Goal: Task Accomplishment & Management: Use online tool/utility

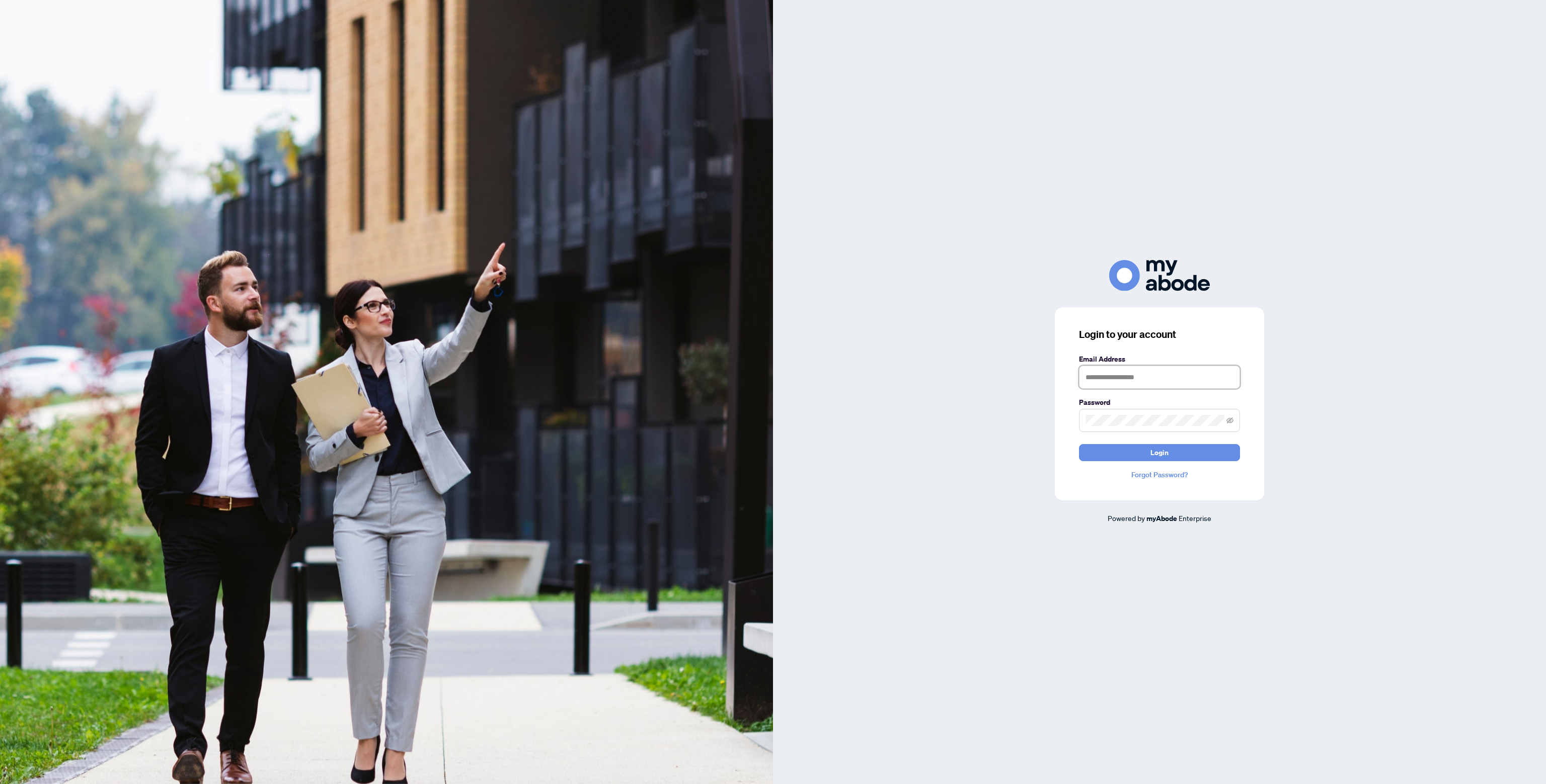
click at [1139, 378] on input "text" at bounding box center [1160, 377] width 161 height 23
type input "**********"
click at [1132, 461] on button "Login" at bounding box center [1160, 453] width 161 height 17
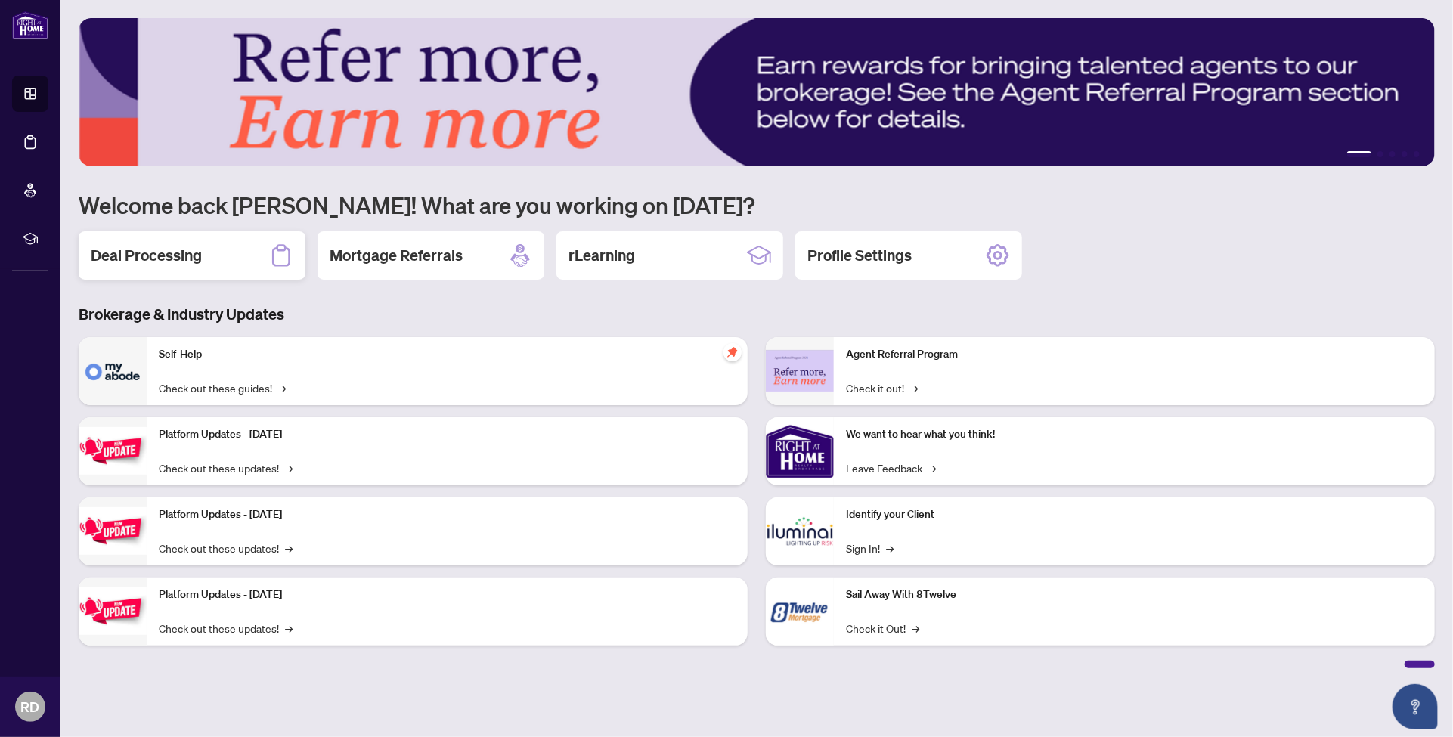
click at [231, 253] on div "Deal Processing" at bounding box center [192, 255] width 227 height 48
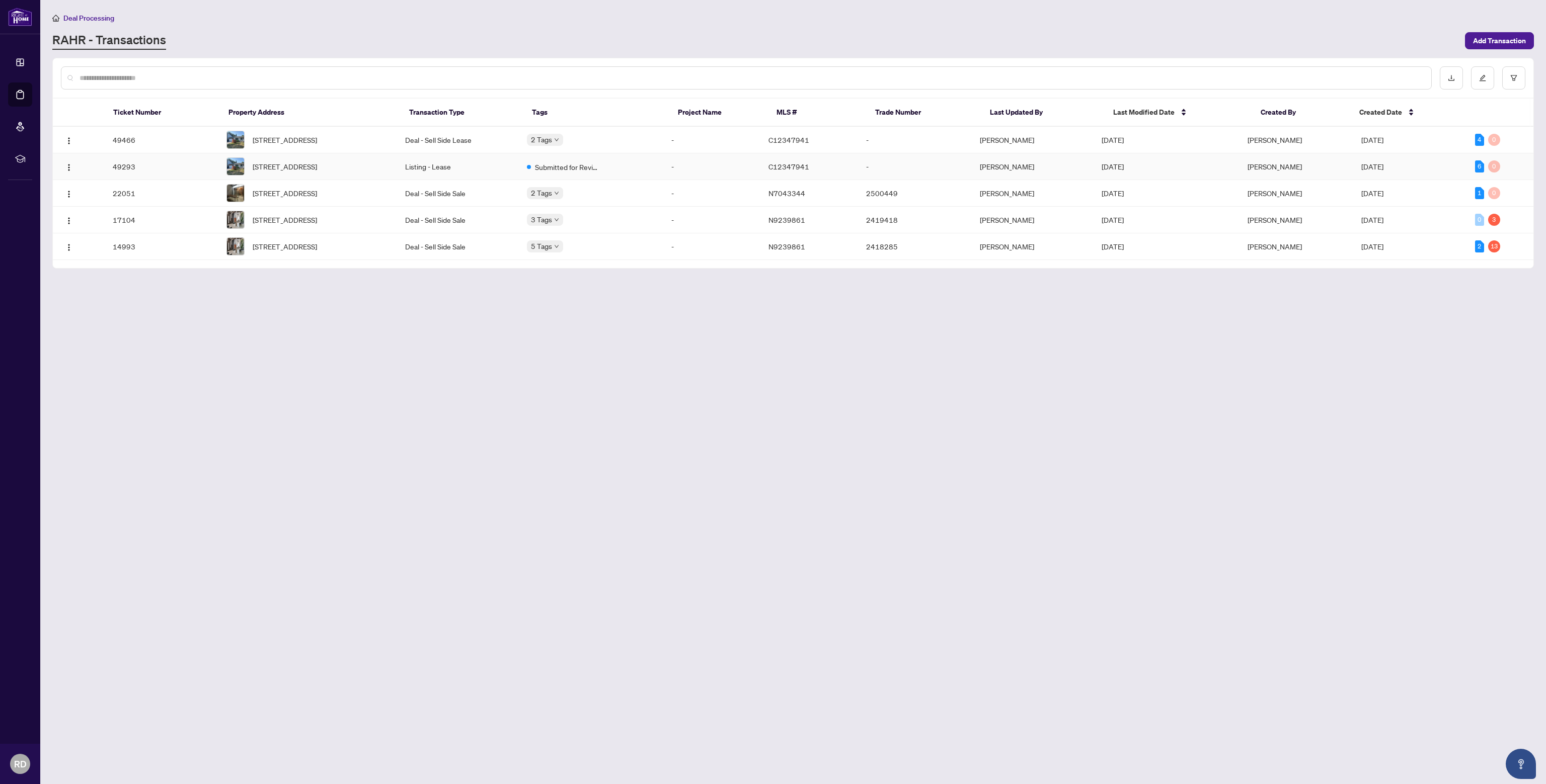
click at [451, 170] on td "Listing - Lease" at bounding box center [457, 167] width 122 height 27
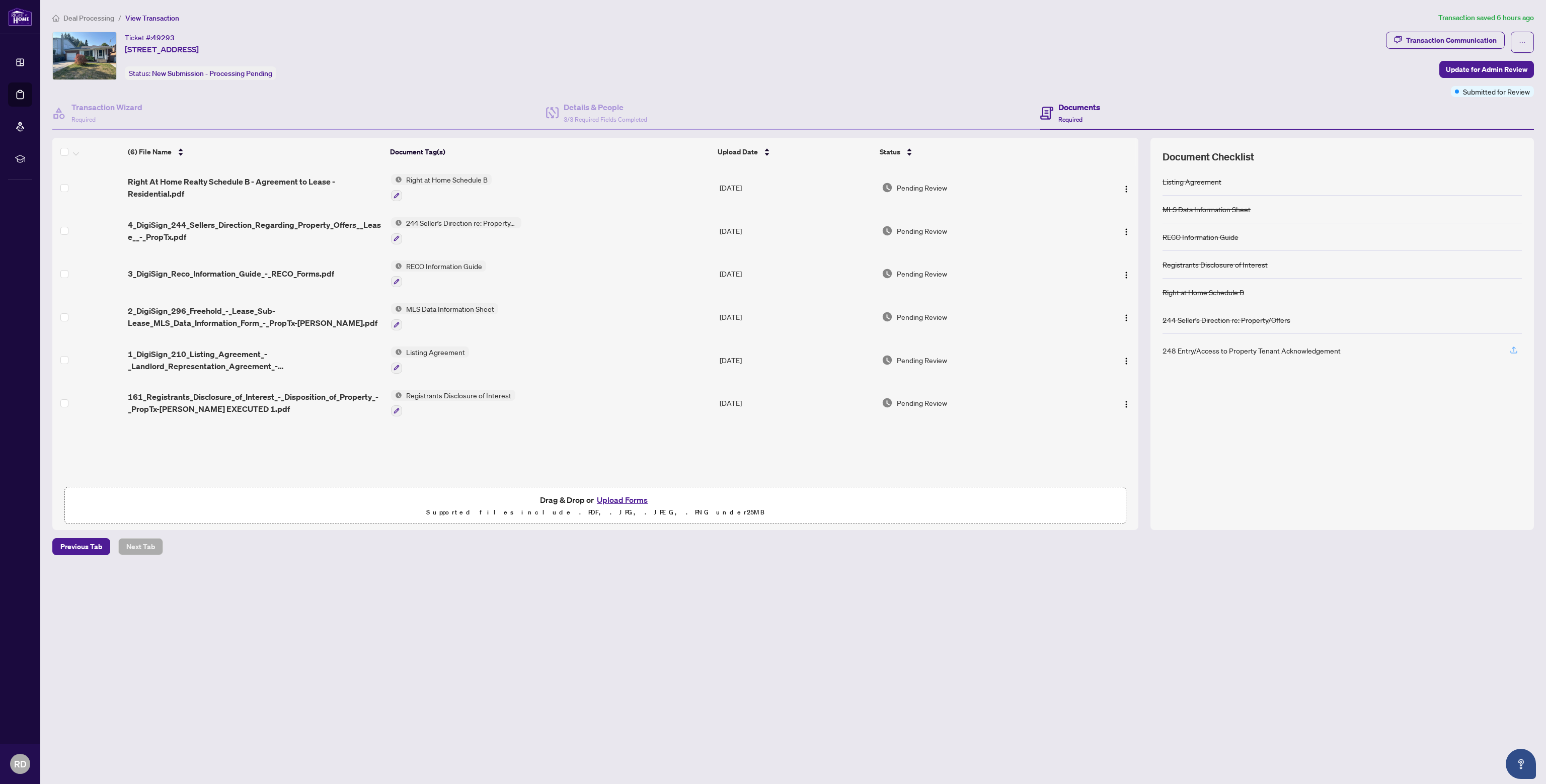
click at [1514, 347] on icon "button" at bounding box center [1514, 350] width 9 height 9
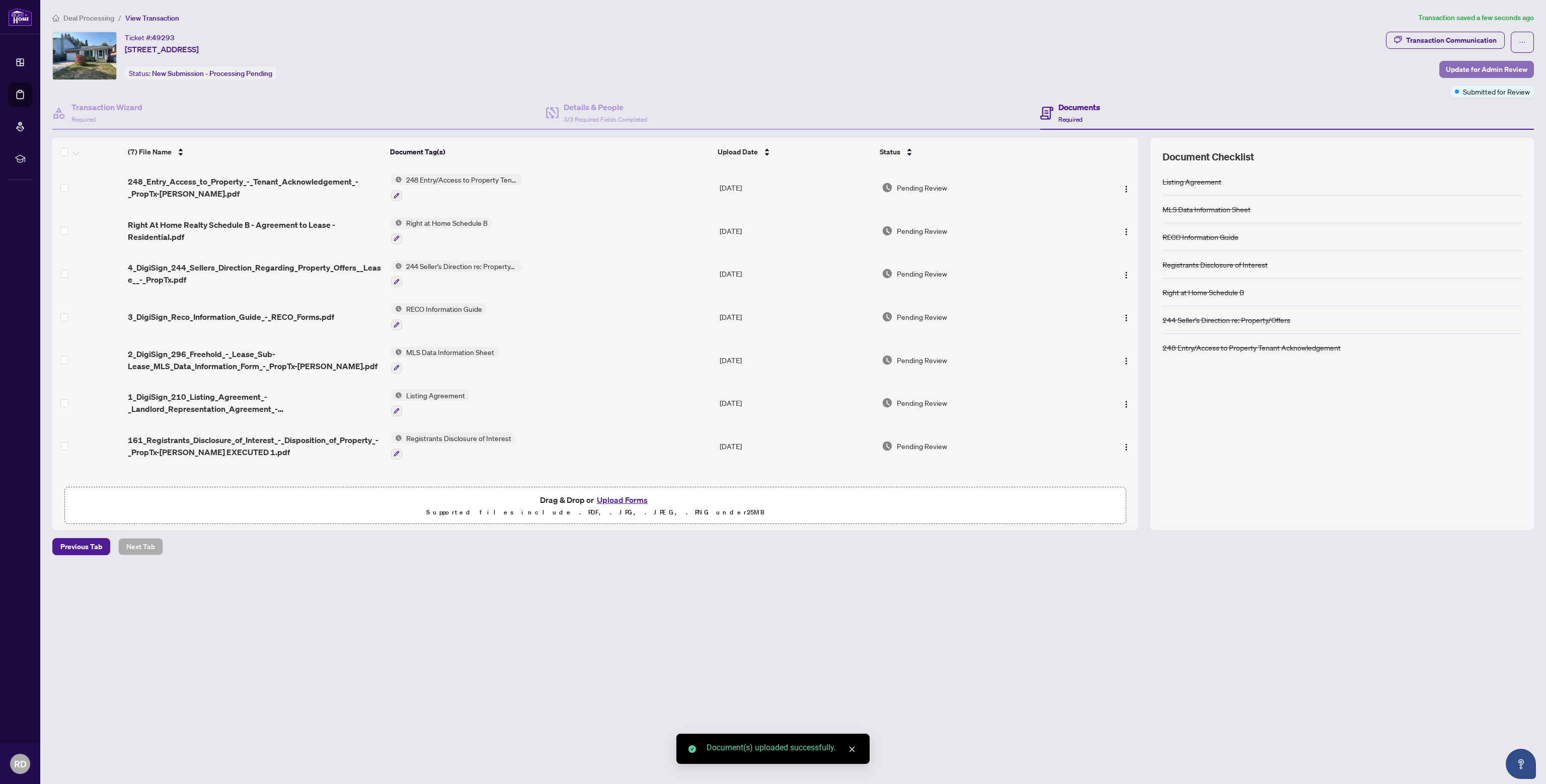
click at [1471, 69] on span "Update for Admin Review" at bounding box center [1487, 69] width 81 height 16
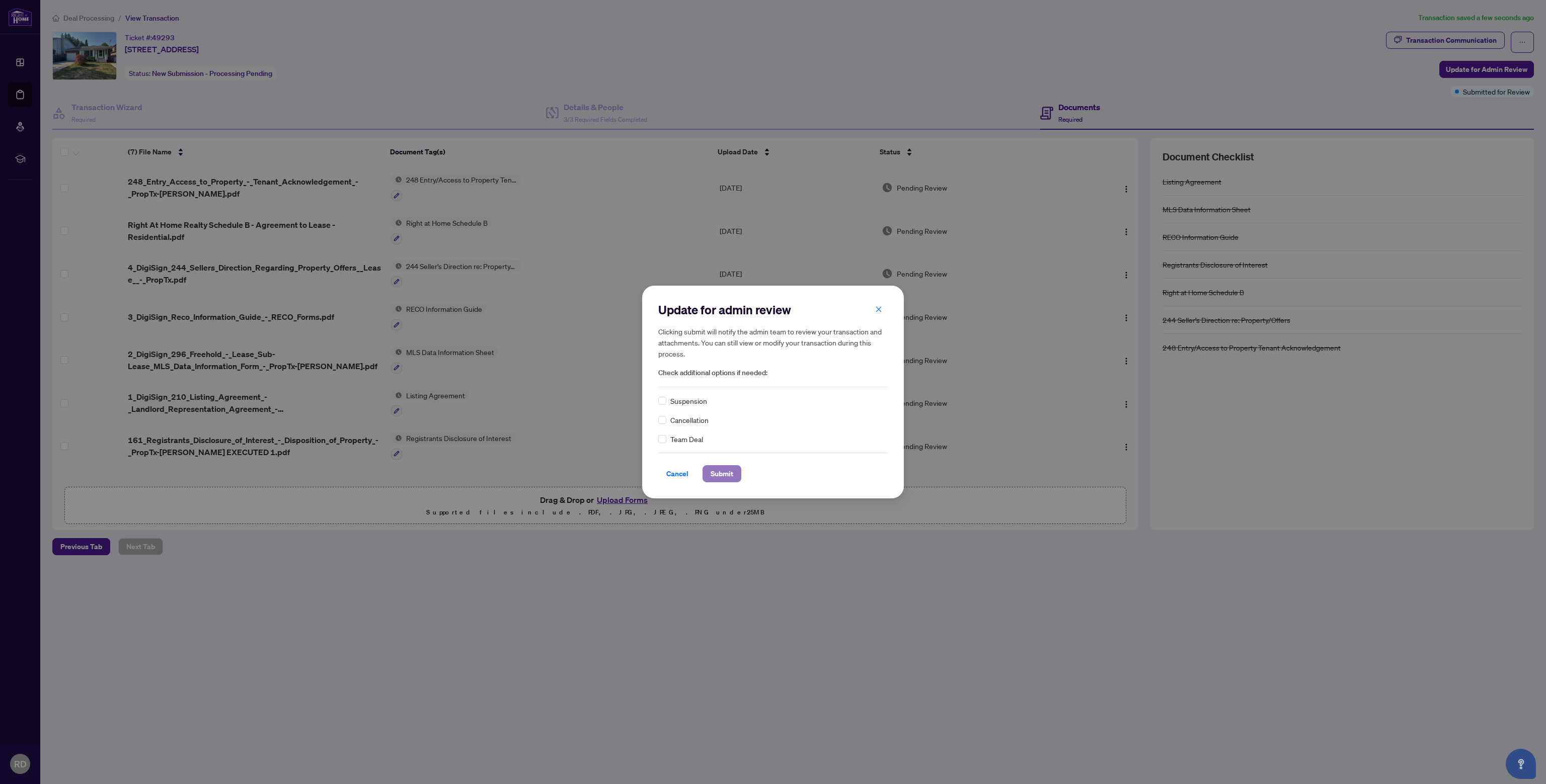
click at [718, 466] on span "Submit" at bounding box center [722, 474] width 23 height 16
click at [674, 439] on span "Team Deal" at bounding box center [686, 439] width 33 height 11
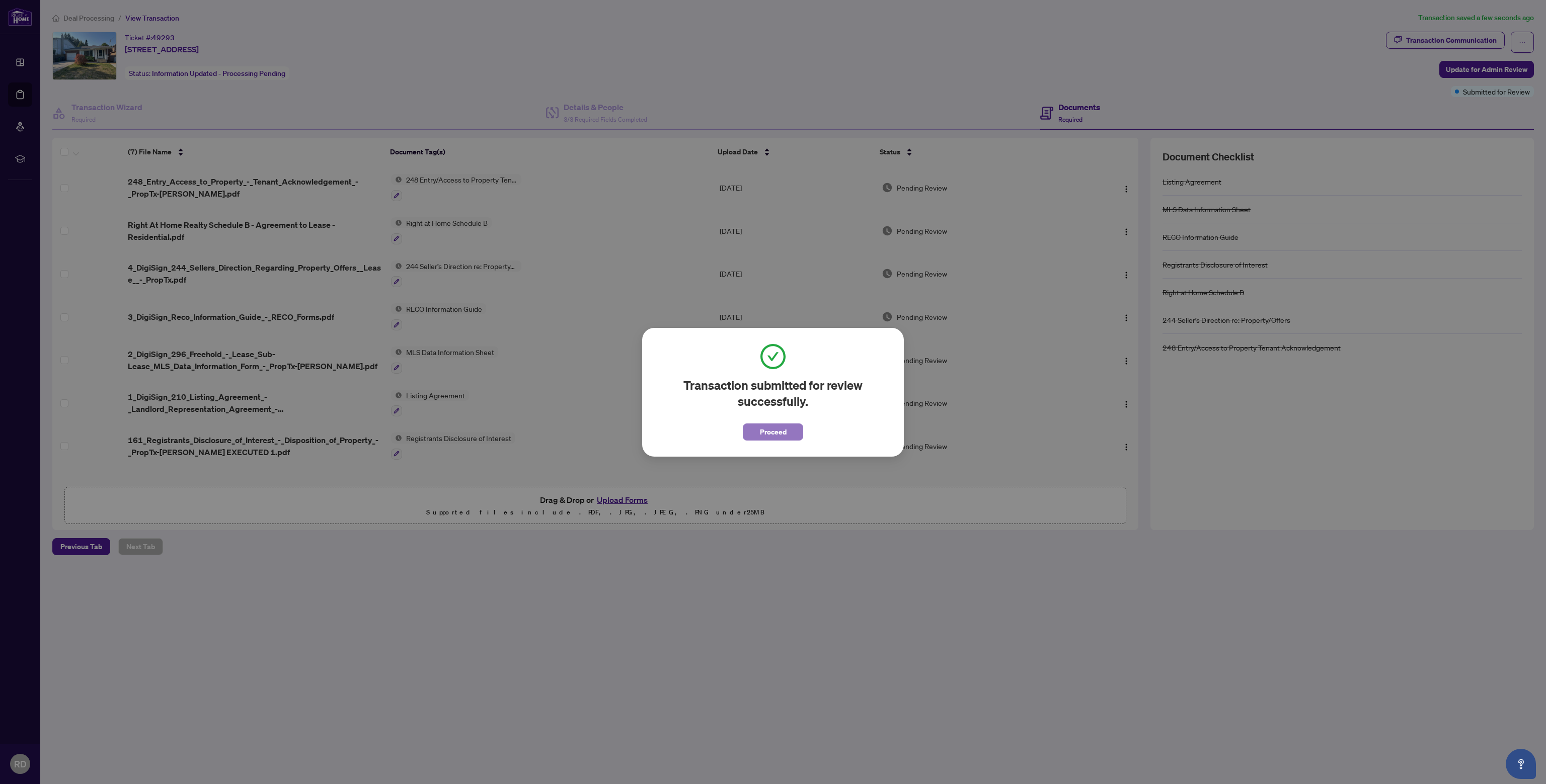
click at [783, 429] on span "Proceed" at bounding box center [773, 432] width 27 height 16
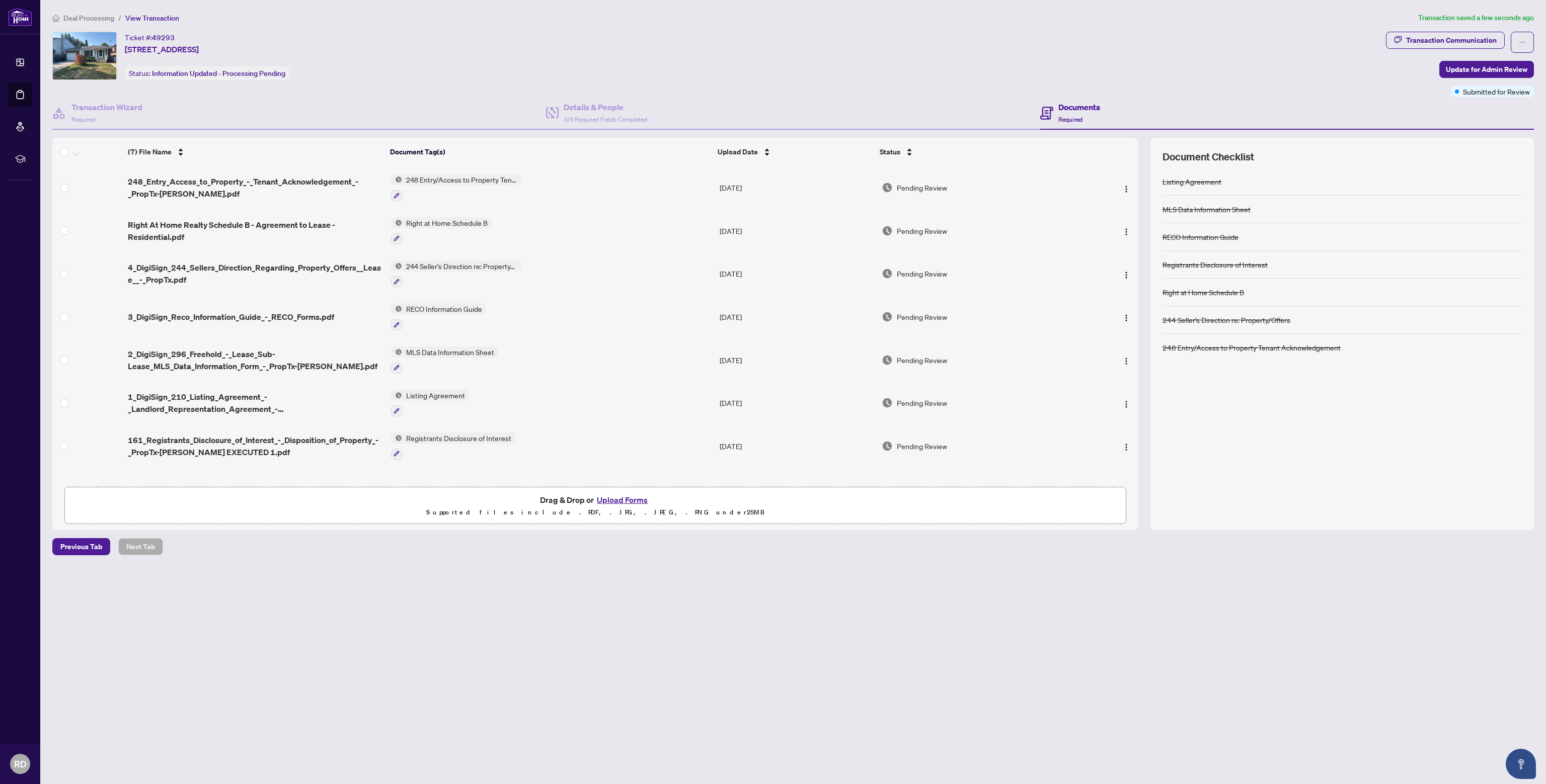
click at [112, 17] on span "Deal Processing" at bounding box center [89, 18] width 51 height 9
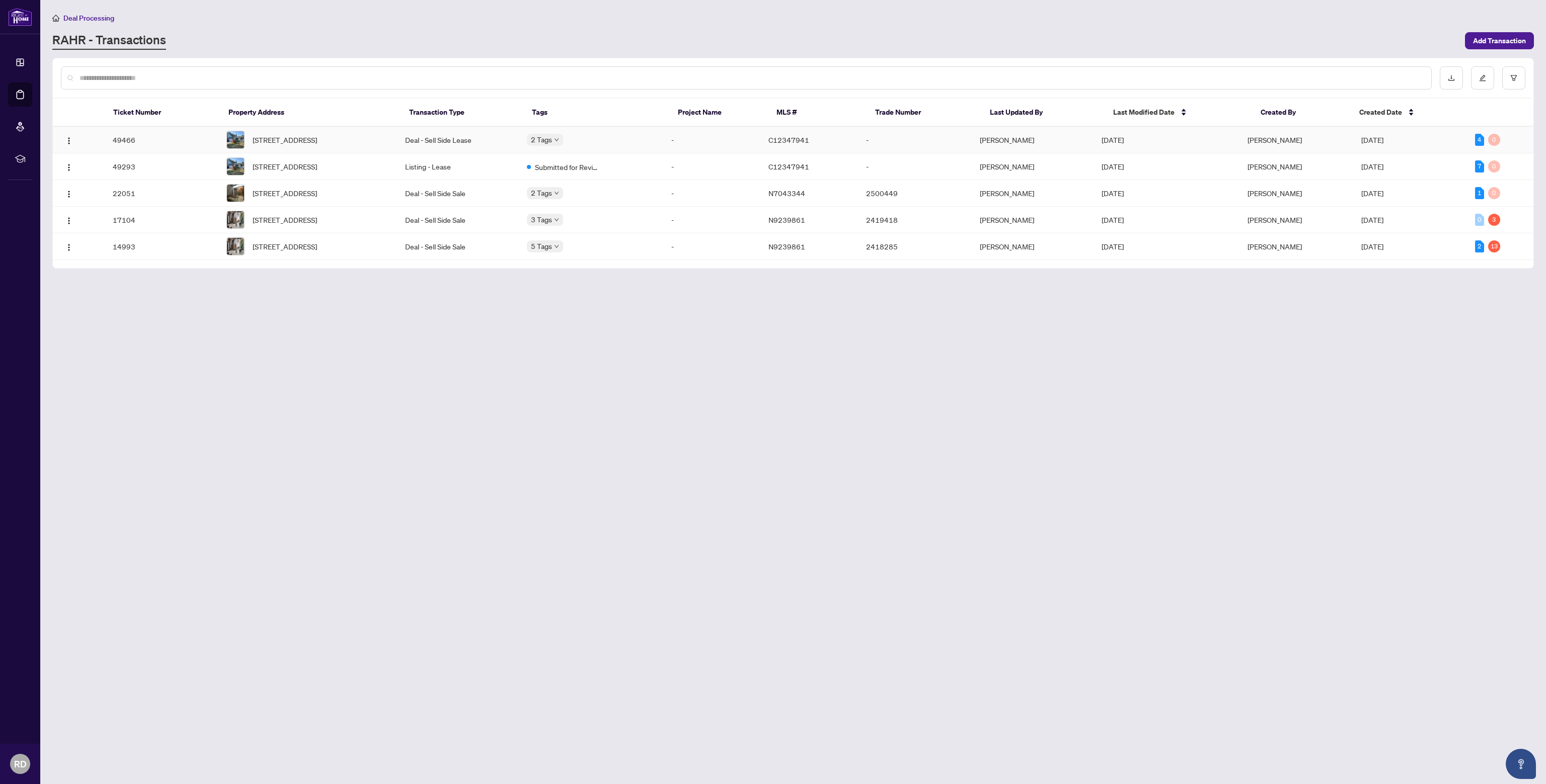
click at [425, 141] on td "Deal - Sell Side Lease" at bounding box center [457, 140] width 122 height 27
